Goal: Transaction & Acquisition: Book appointment/travel/reservation

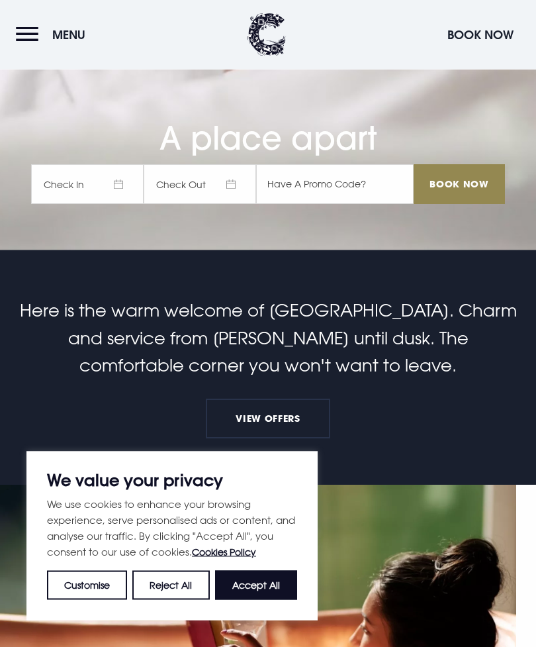
scroll to position [397, 0]
click at [265, 600] on button "Accept All" at bounding box center [256, 585] width 82 height 29
checkbox input "true"
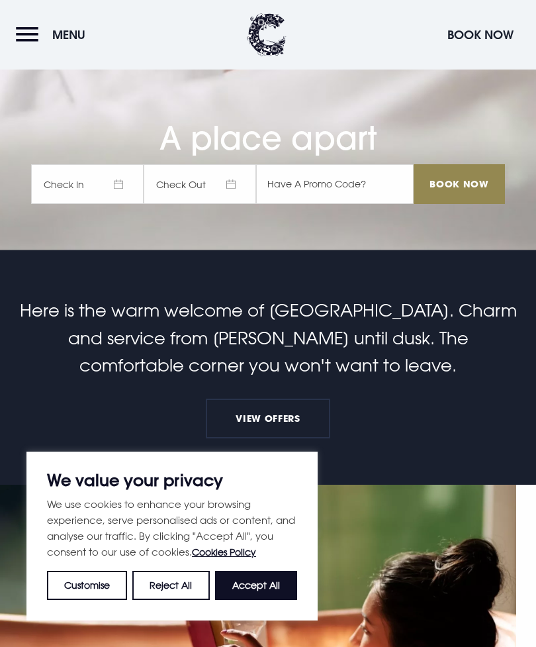
checkbox input "true"
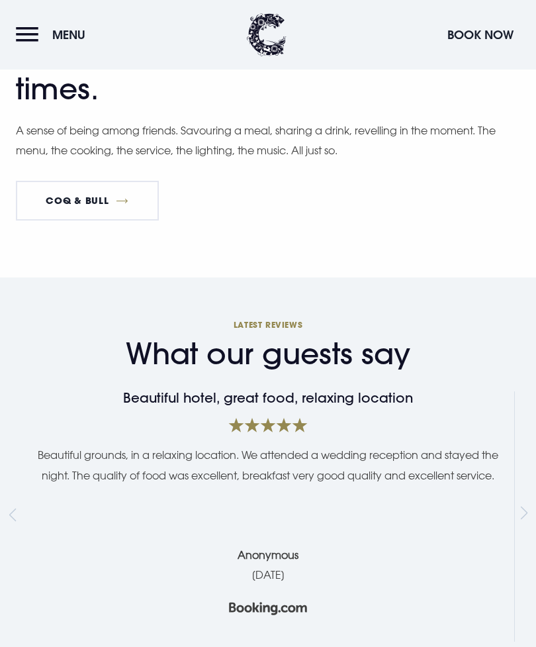
scroll to position [2929, 0]
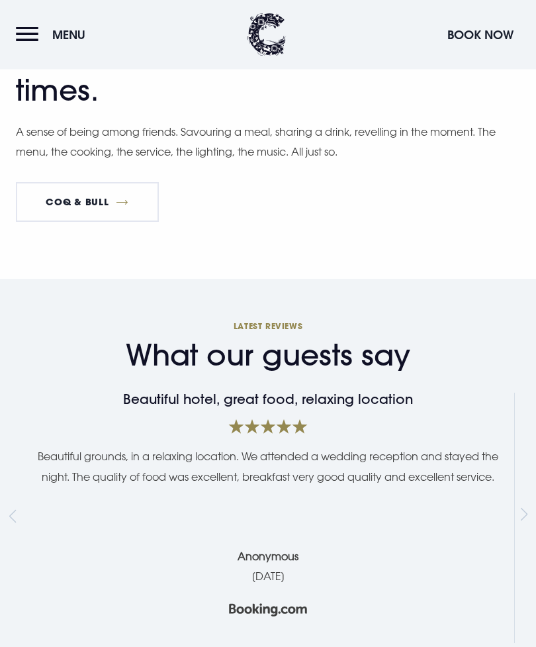
click at [97, 222] on link "Coq & Bull" at bounding box center [87, 203] width 143 height 40
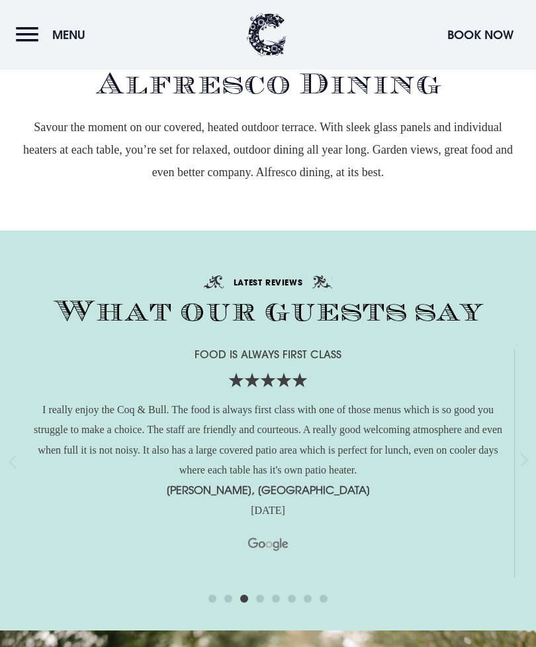
scroll to position [2396, 0]
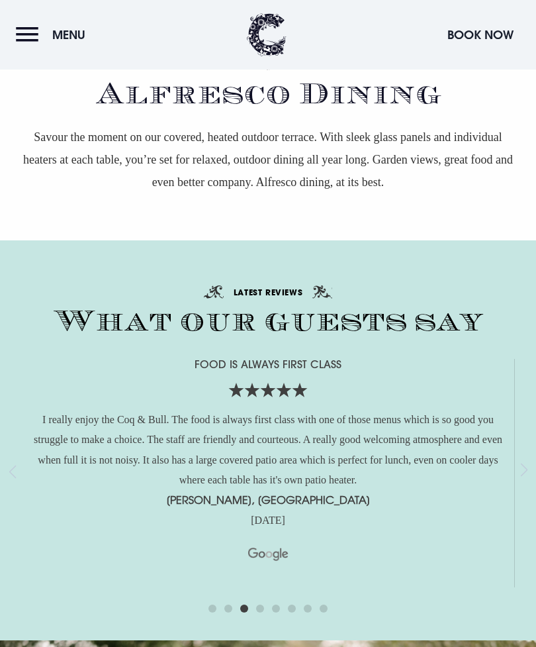
click at [36, 44] on button "Menu" at bounding box center [54, 35] width 76 height 28
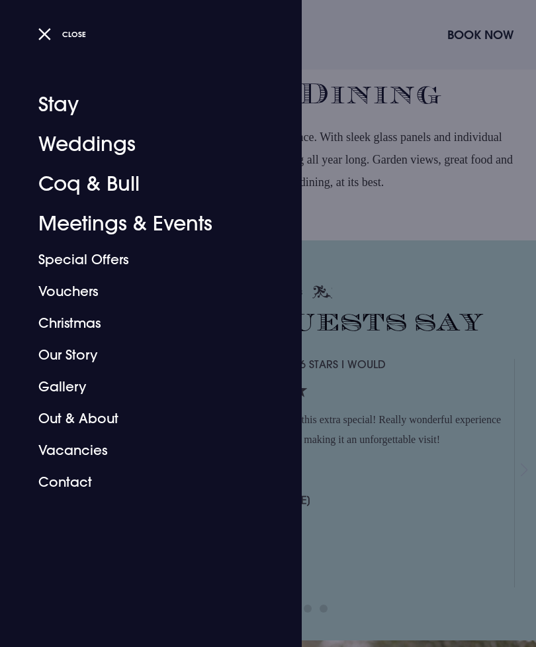
click at [109, 131] on link "Weddings" at bounding box center [142, 144] width 209 height 40
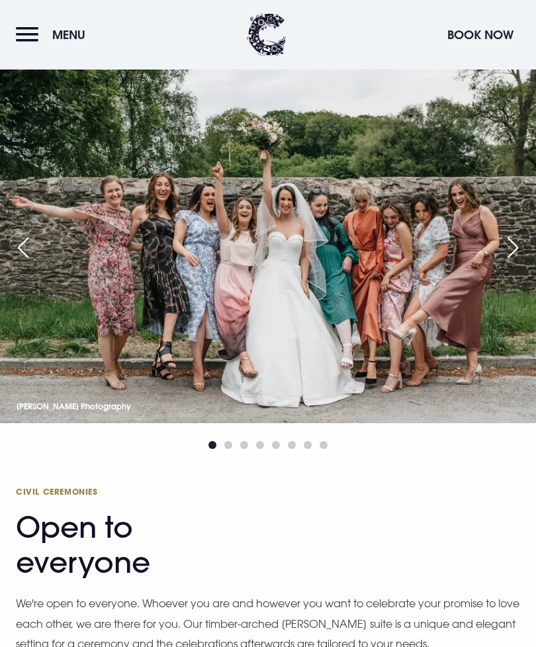
scroll to position [1973, 0]
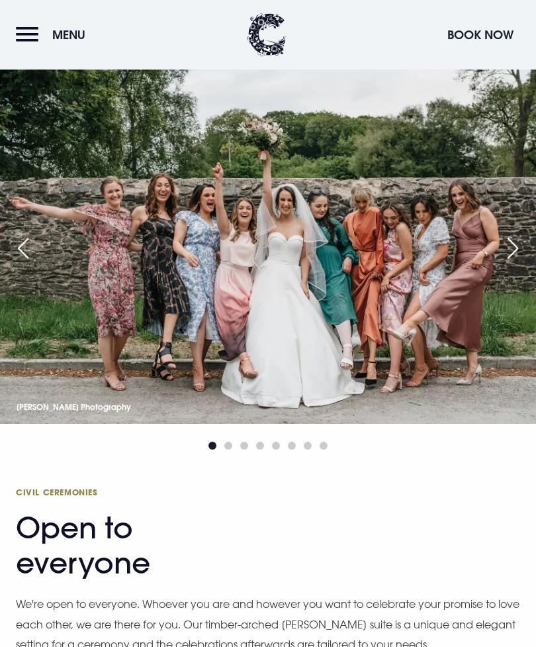
click at [518, 263] on div "Next slide" at bounding box center [513, 248] width 33 height 29
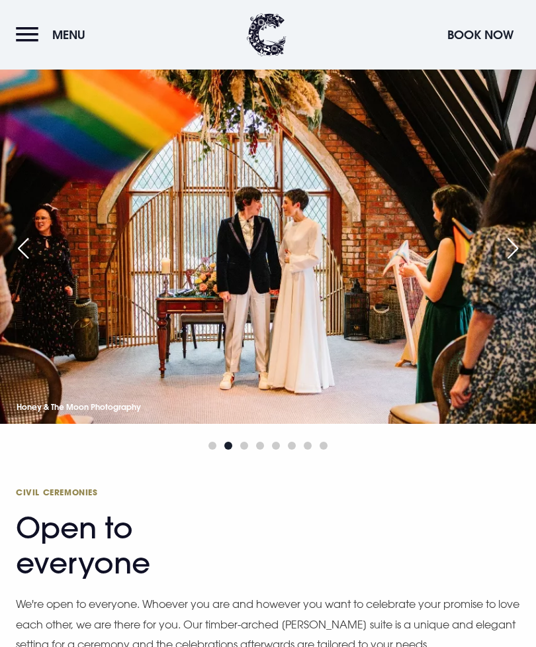
click at [511, 263] on div "Next slide" at bounding box center [513, 248] width 33 height 29
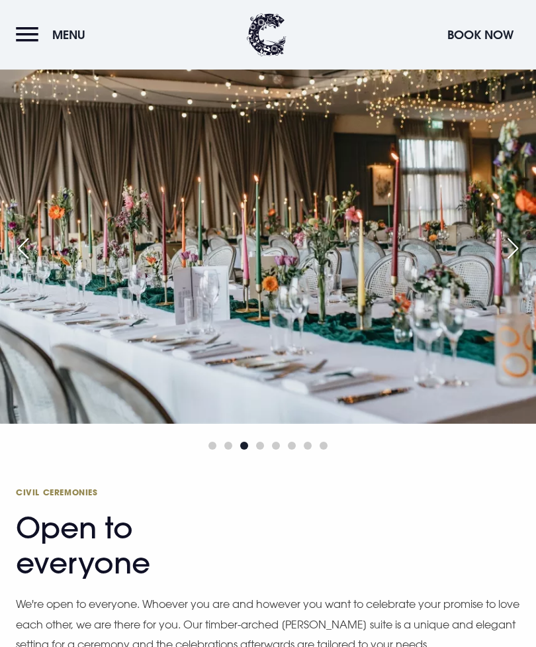
click at [510, 263] on div "Next slide" at bounding box center [513, 248] width 33 height 29
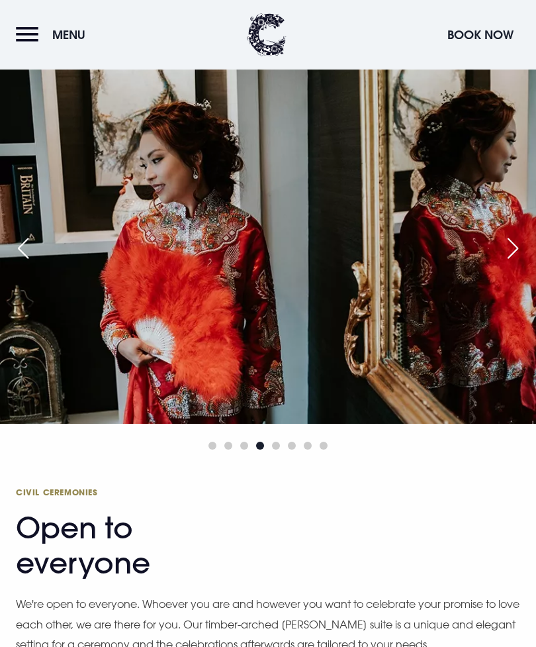
click at [509, 263] on div "Next slide" at bounding box center [513, 248] width 33 height 29
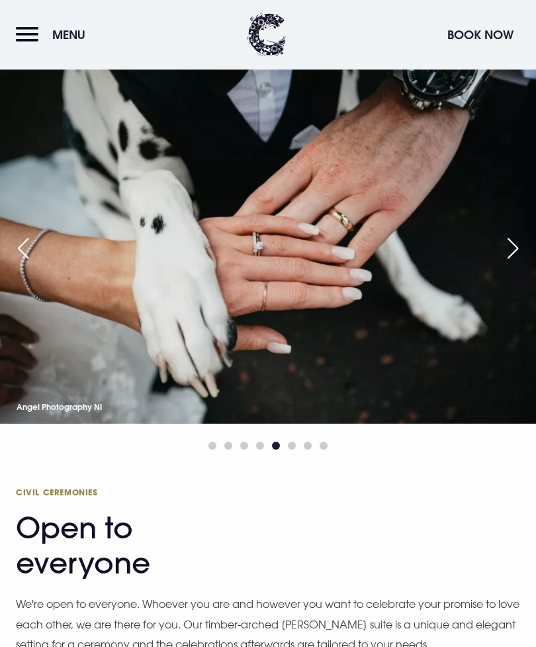
click at [509, 263] on div "Next slide" at bounding box center [513, 248] width 33 height 29
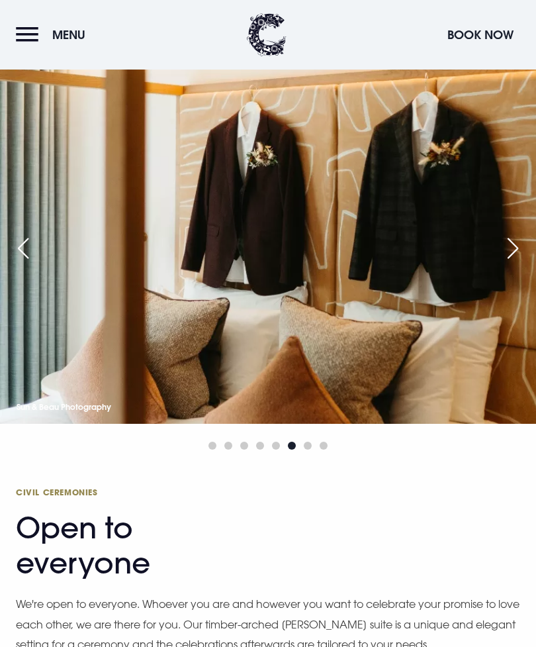
click at [512, 263] on div "Next slide" at bounding box center [513, 248] width 33 height 29
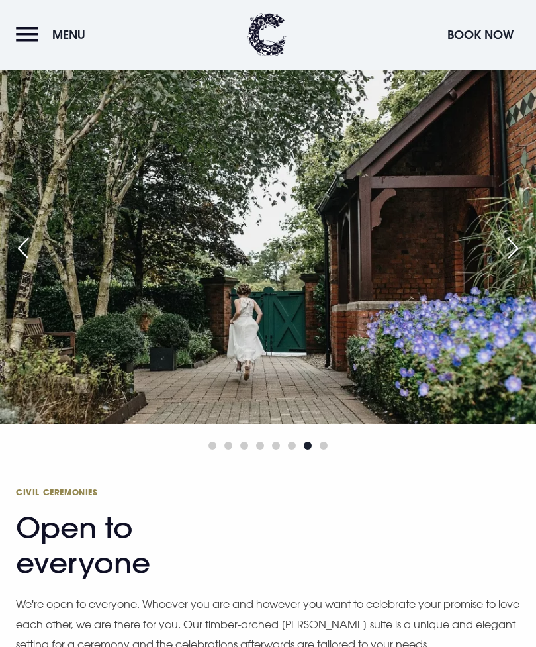
click at [510, 263] on div "Next slide" at bounding box center [513, 248] width 33 height 29
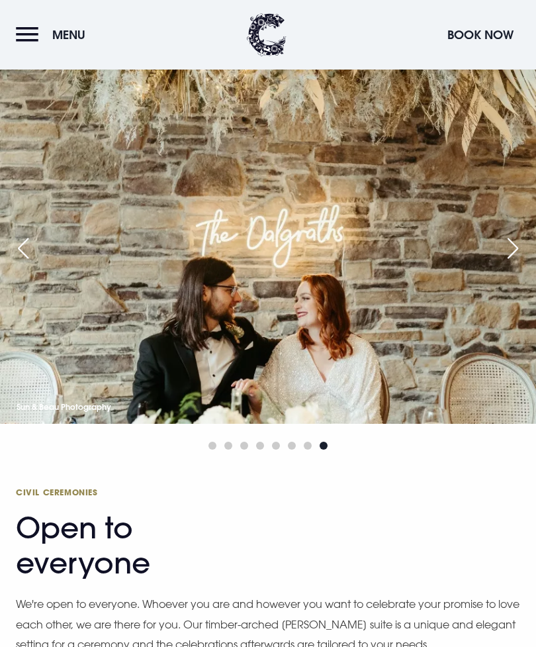
click at [507, 263] on div "Next slide" at bounding box center [513, 248] width 33 height 29
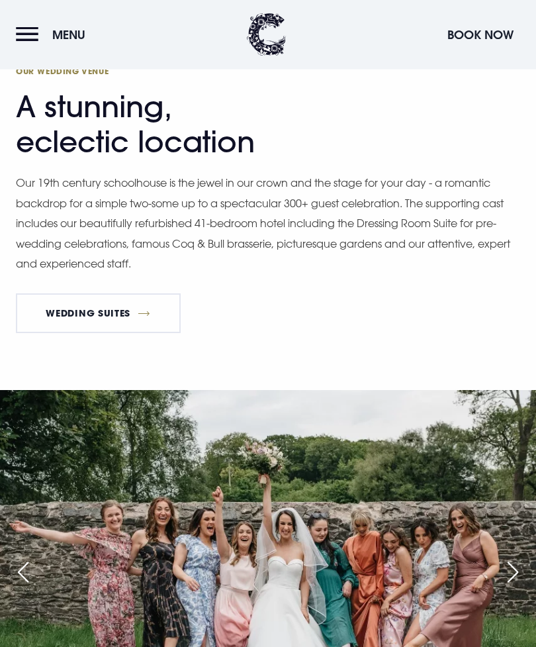
scroll to position [1650, 0]
click at [90, 333] on link "Wedding Suites" at bounding box center [98, 313] width 165 height 40
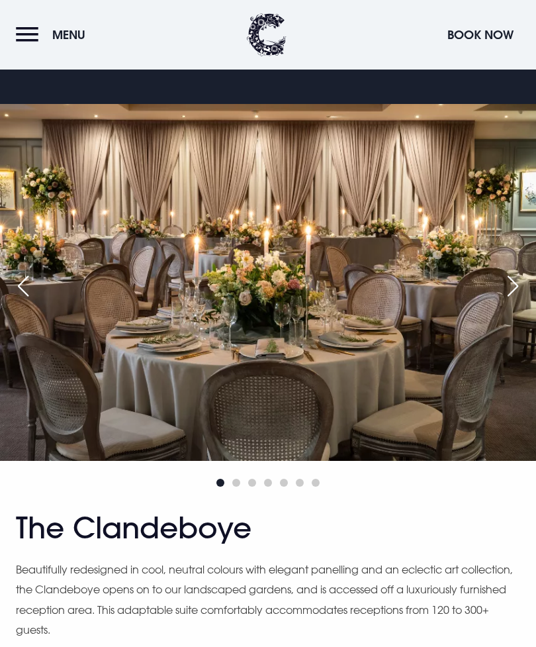
scroll to position [767, 0]
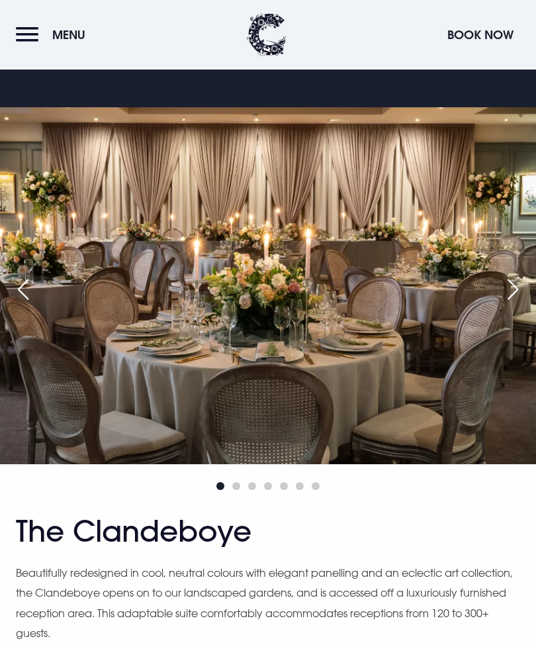
click at [510, 304] on div "Next slide" at bounding box center [513, 289] width 33 height 29
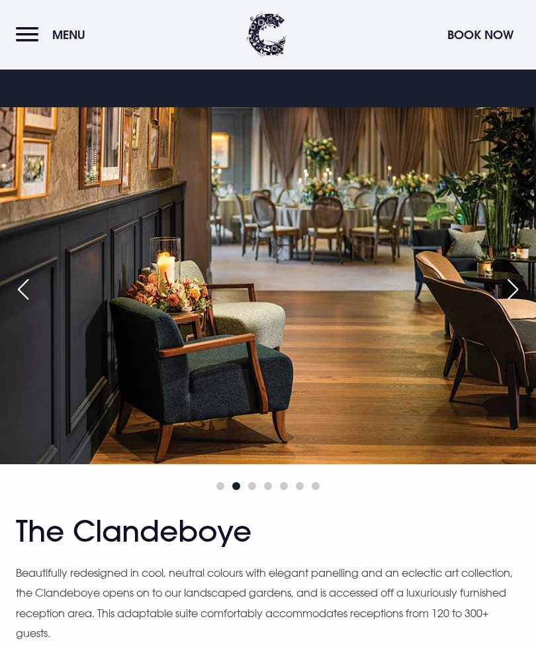
click at [514, 304] on div "Next slide" at bounding box center [513, 289] width 33 height 29
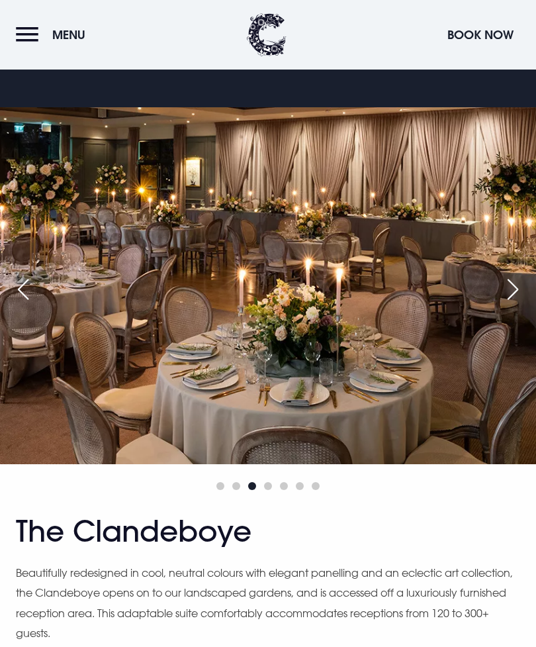
click at [510, 304] on div "Next slide" at bounding box center [513, 289] width 33 height 29
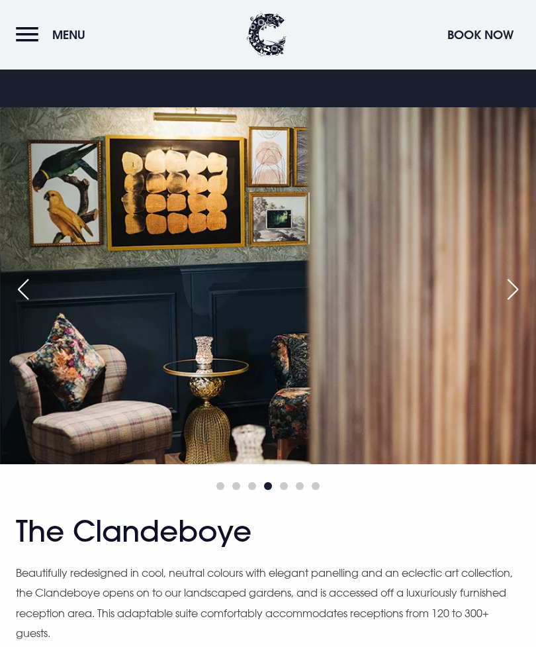
click at [518, 304] on div "Next slide" at bounding box center [513, 289] width 33 height 29
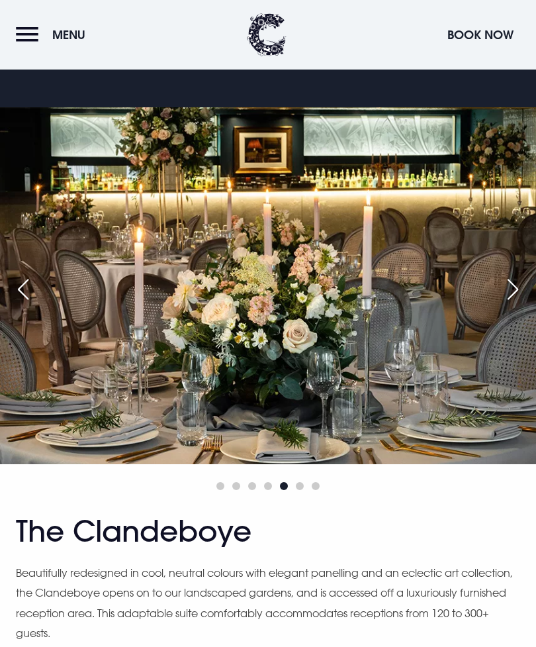
click at [520, 304] on div "Next slide" at bounding box center [513, 289] width 33 height 29
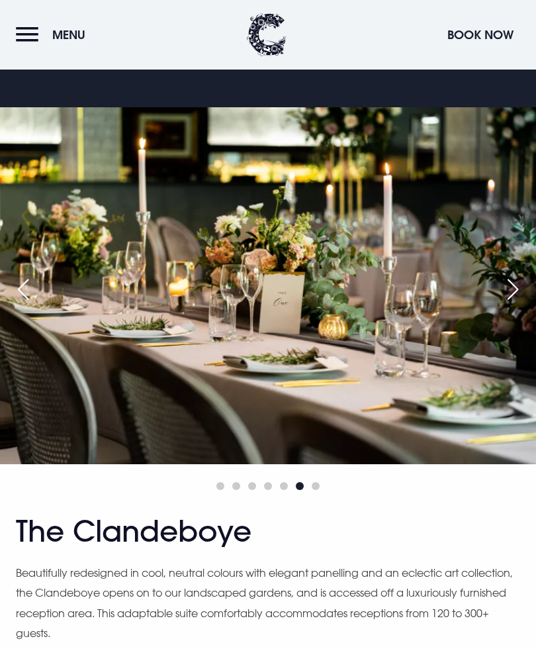
click at [523, 304] on div "Next slide" at bounding box center [513, 289] width 33 height 29
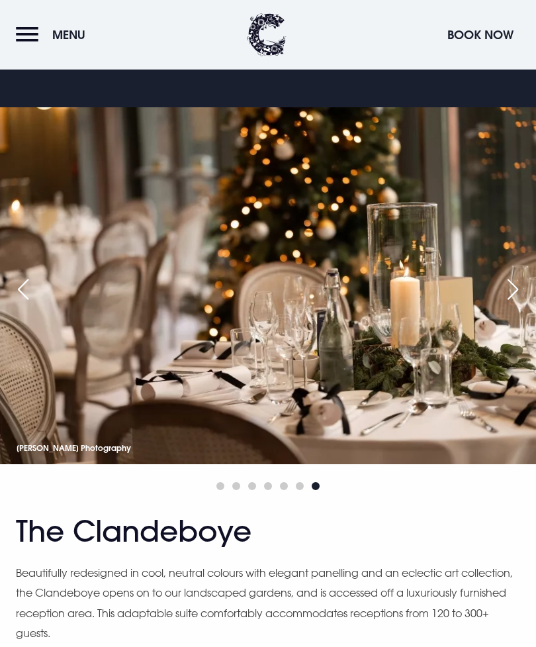
click at [525, 304] on div "Next slide" at bounding box center [513, 289] width 33 height 29
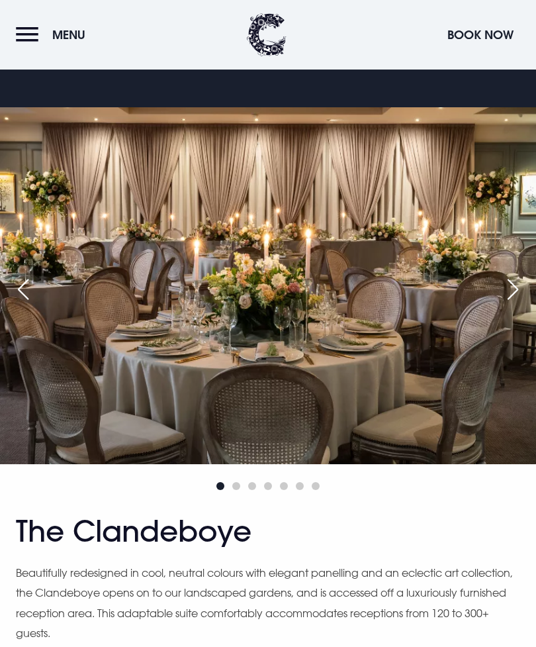
click at [522, 304] on div "Next slide" at bounding box center [513, 289] width 33 height 29
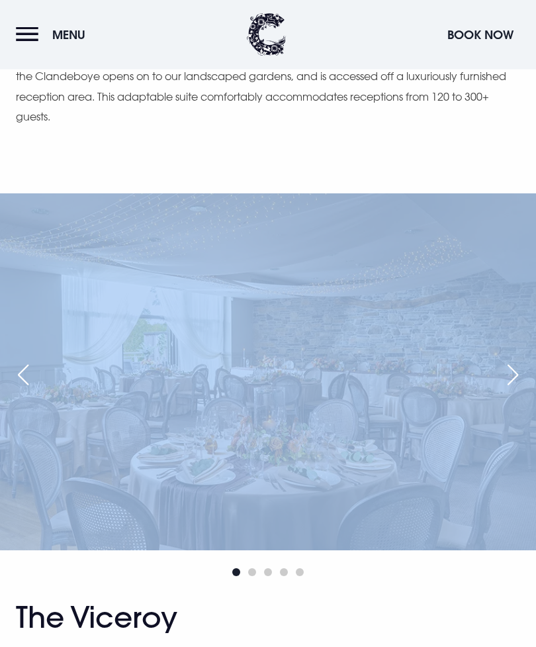
scroll to position [1284, 0]
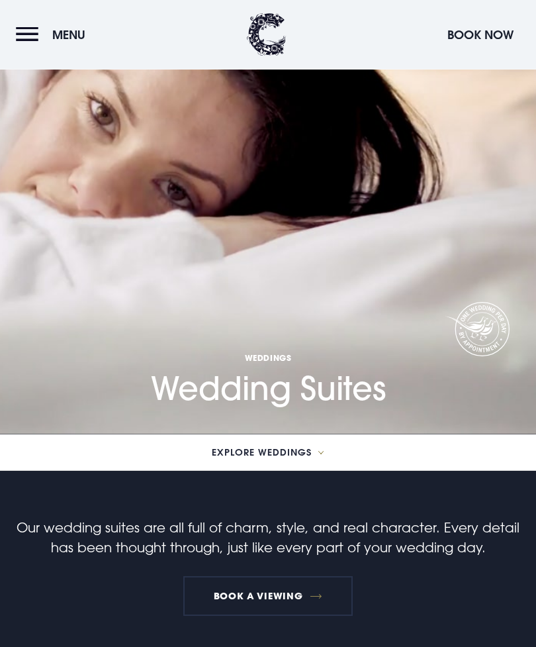
scroll to position [0, 0]
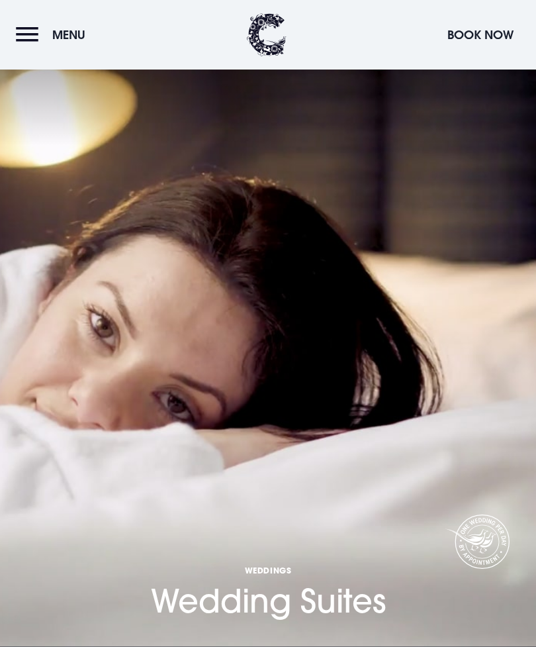
click at [287, 620] on h1 "Weddings Wedding Suites" at bounding box center [268, 593] width 235 height 56
